Goal: Navigation & Orientation: Find specific page/section

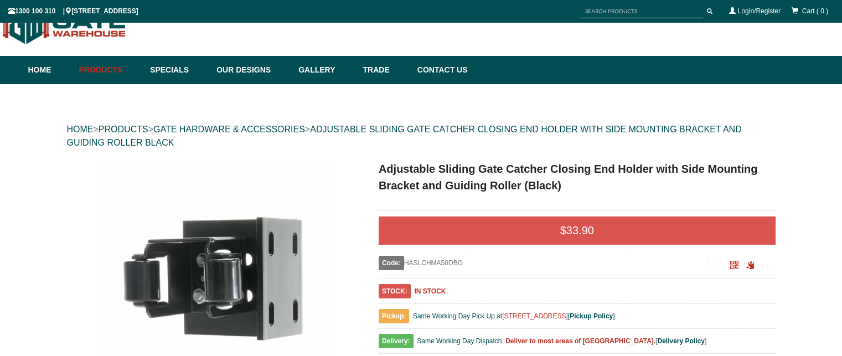
scroll to position [28, 0]
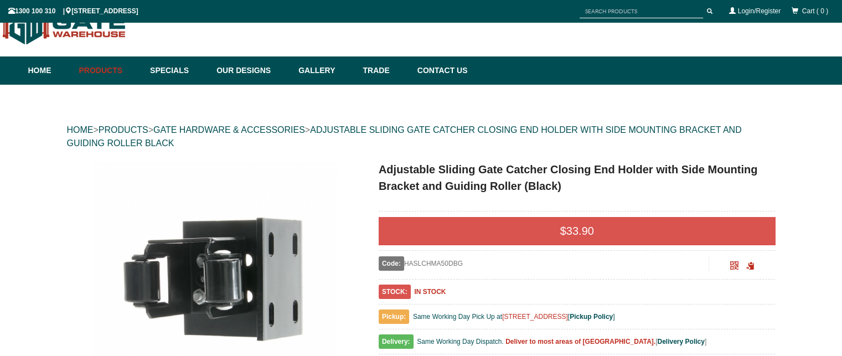
click at [575, 38] on div at bounding box center [421, 25] width 842 height 51
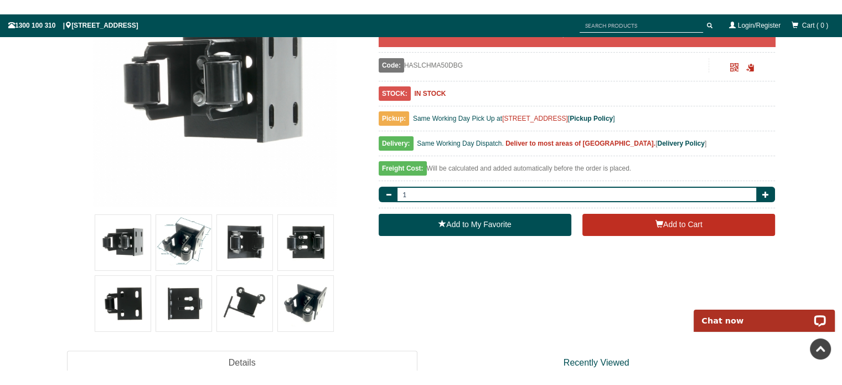
scroll to position [304, 0]
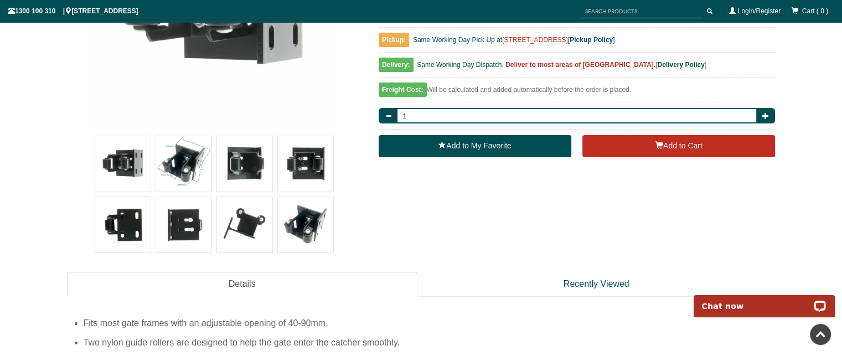
click at [192, 157] on img at bounding box center [183, 163] width 55 height 55
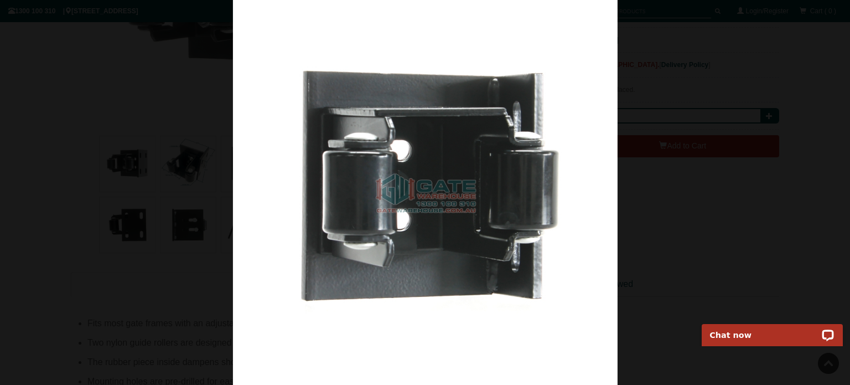
click at [99, 182] on div at bounding box center [425, 192] width 850 height 385
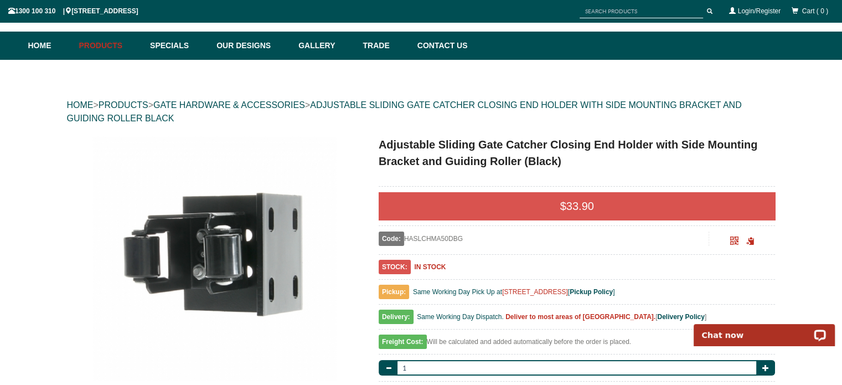
scroll to position [0, 0]
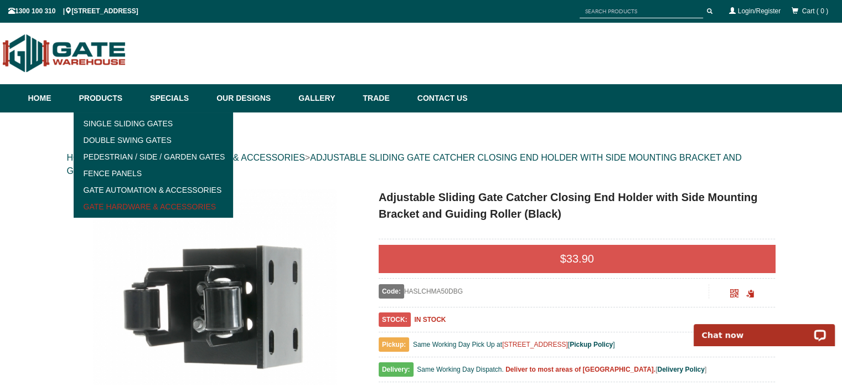
click at [124, 200] on link "Gate Hardware & Accessories" at bounding box center [153, 206] width 153 height 17
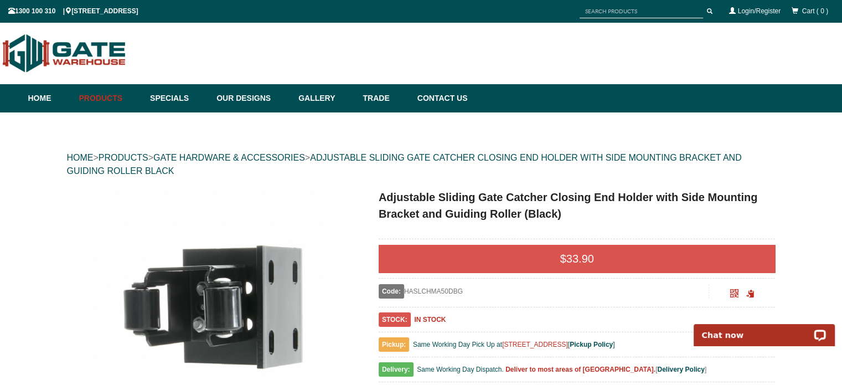
click at [292, 195] on img at bounding box center [214, 311] width 244 height 244
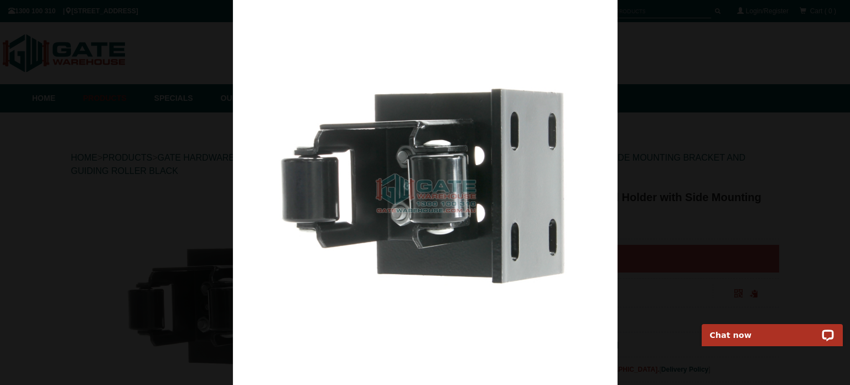
click at [167, 217] on div at bounding box center [425, 192] width 850 height 385
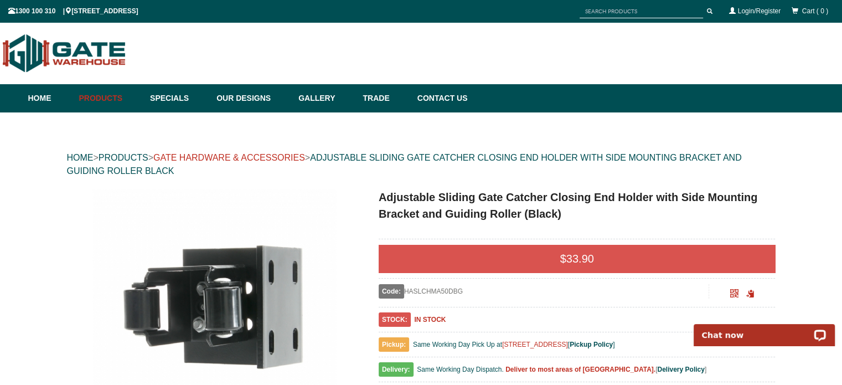
click at [219, 157] on link "GATE HARDWARE & ACCESSORIES" at bounding box center [229, 157] width 152 height 9
